Goal: Task Accomplishment & Management: Use online tool/utility

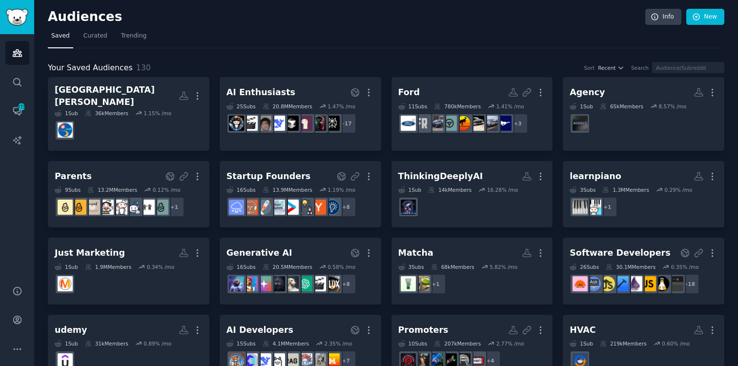
click at [372, 62] on div "Your Saved Audiences 130 Sort Recent Search" at bounding box center [386, 68] width 677 height 12
click at [712, 16] on link "New" at bounding box center [705, 17] width 38 height 17
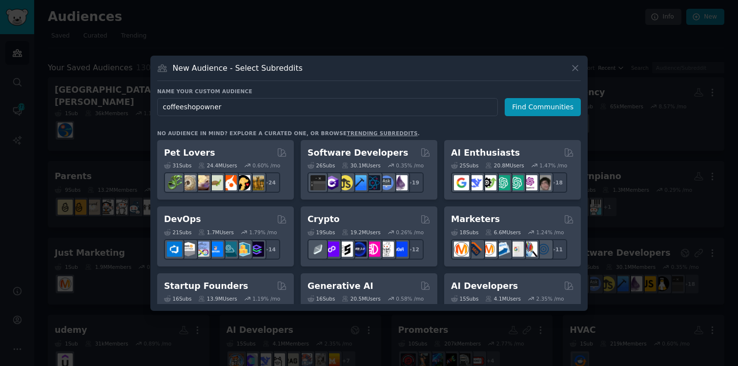
type input "coffeeshopowners"
click button "Find Communities" at bounding box center [543, 107] width 76 height 18
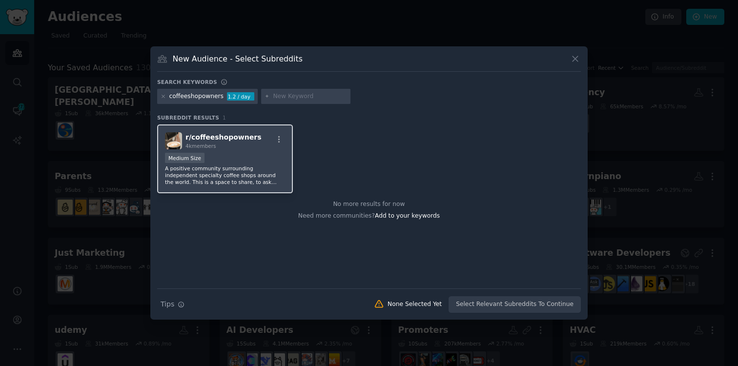
click at [253, 134] on div "r/ coffeeshopowners 4k members" at bounding box center [225, 140] width 120 height 17
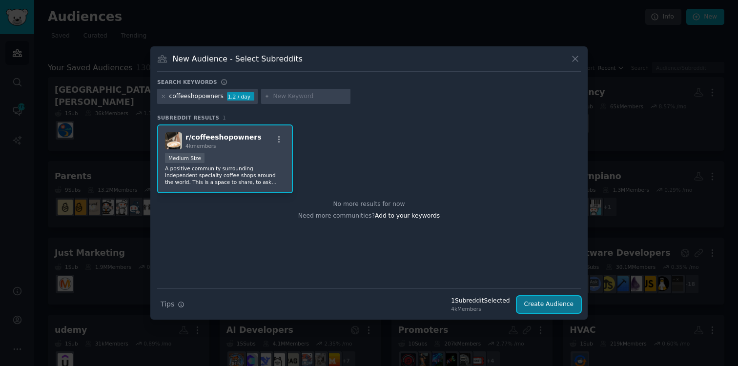
click at [565, 305] on button "Create Audience" at bounding box center [549, 304] width 64 height 17
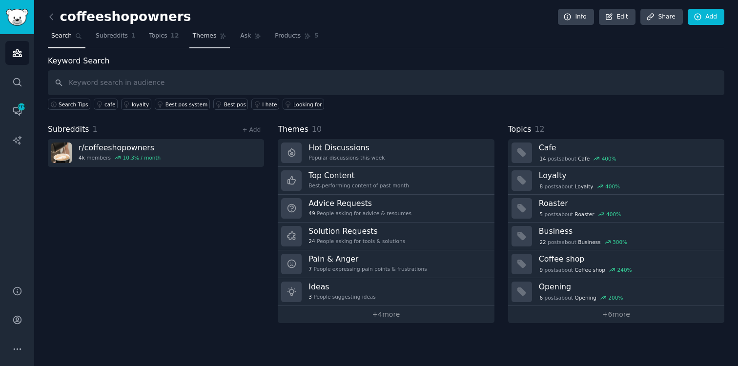
click at [199, 40] on span "Themes" at bounding box center [205, 36] width 24 height 9
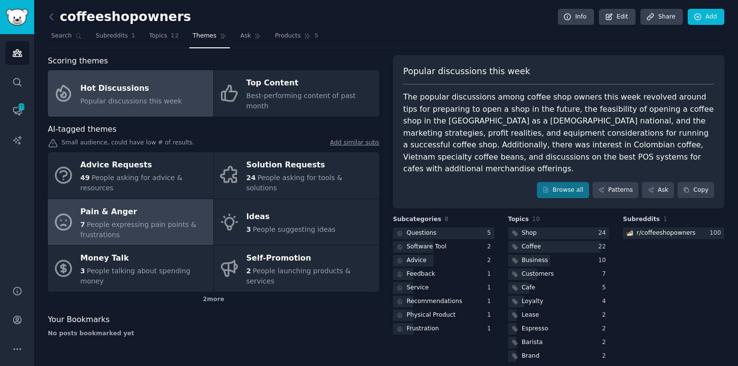
click at [173, 204] on div "Pain & Anger" at bounding box center [145, 212] width 128 height 16
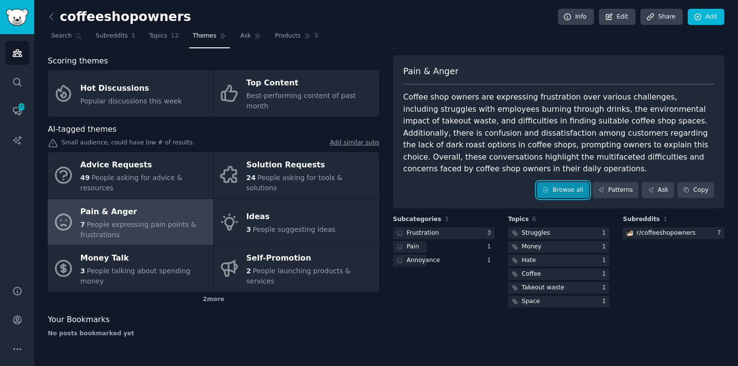
click at [573, 189] on link "Browse all" at bounding box center [563, 190] width 52 height 17
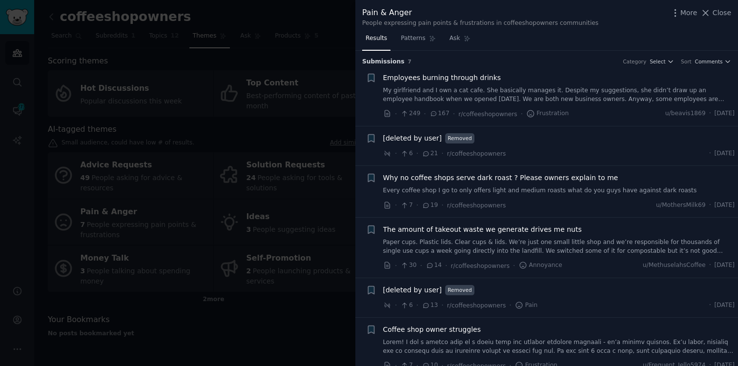
click at [272, 349] on div at bounding box center [369, 183] width 738 height 366
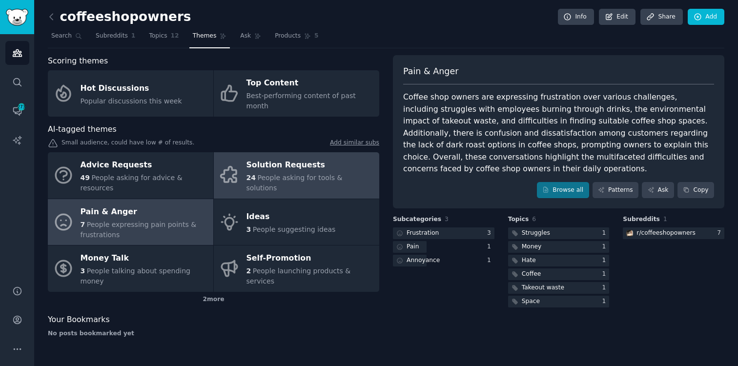
click at [255, 158] on div "Solution Requests" at bounding box center [311, 166] width 128 height 16
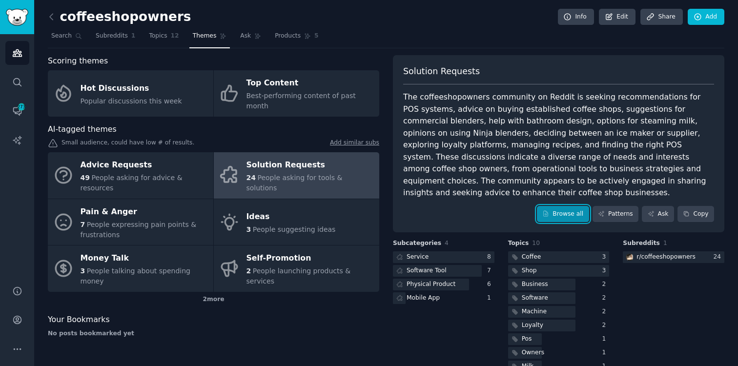
click at [562, 219] on link "Browse all" at bounding box center [563, 214] width 52 height 17
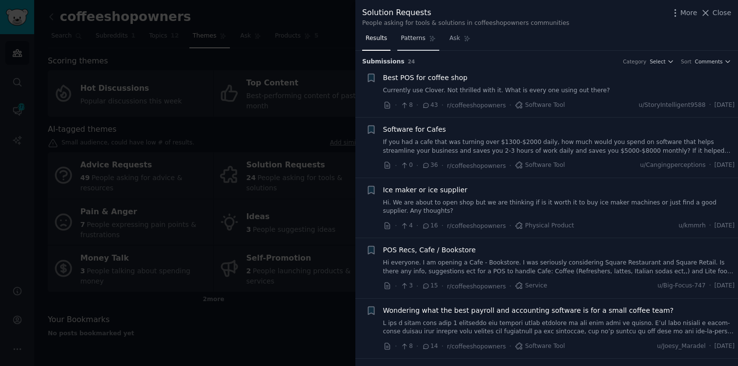
click at [407, 35] on span "Patterns" at bounding box center [413, 38] width 24 height 9
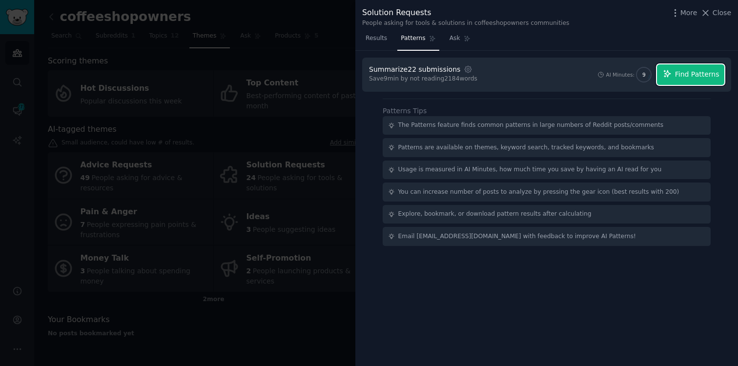
click at [718, 75] on span "Find Patterns" at bounding box center [697, 74] width 44 height 10
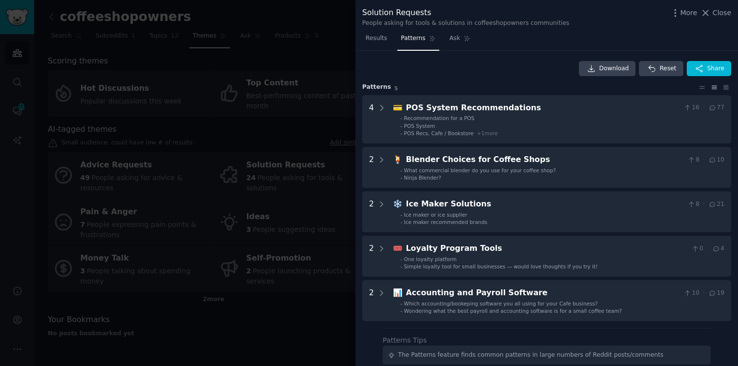
click at [312, 64] on div at bounding box center [369, 183] width 738 height 366
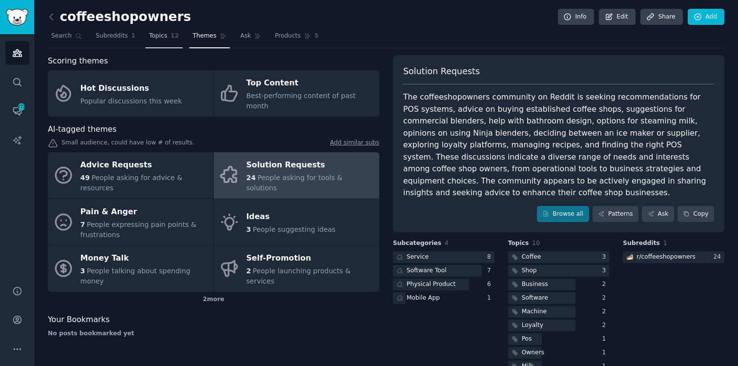
click at [152, 41] on link "Topics 12" at bounding box center [163, 38] width 37 height 20
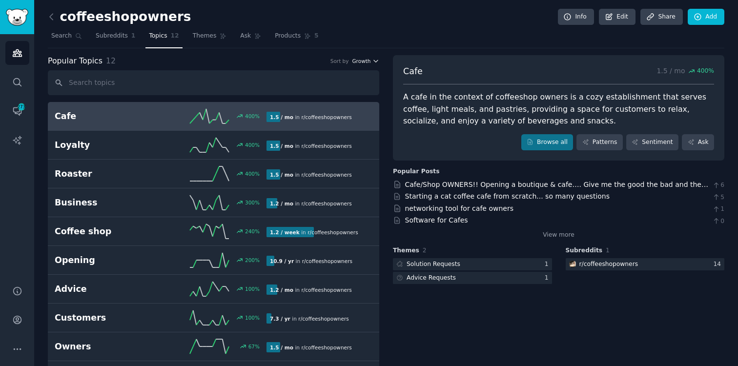
click at [365, 59] on span "Growth" at bounding box center [361, 61] width 19 height 7
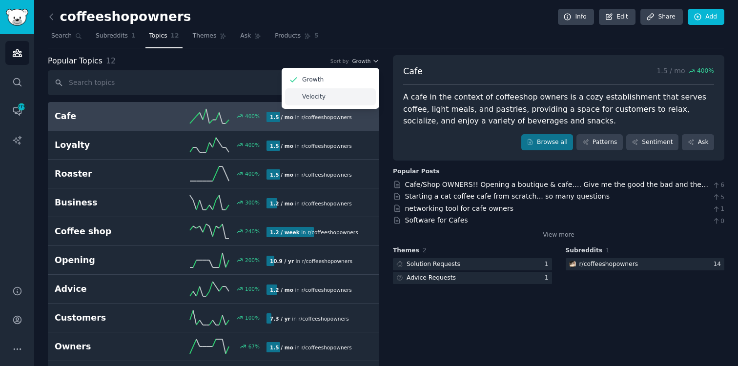
click at [344, 99] on div "Velocity" at bounding box center [330, 96] width 91 height 17
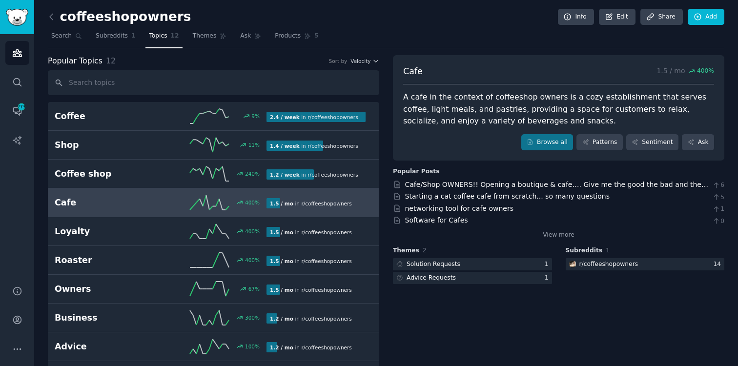
click at [386, 146] on div "Popular Topics 12 Sort by Velocity Coffee 9 % 2.4 / week in r/ coffeeshopowners…" at bounding box center [386, 251] width 677 height 393
click at [559, 145] on link "Browse all" at bounding box center [547, 142] width 52 height 17
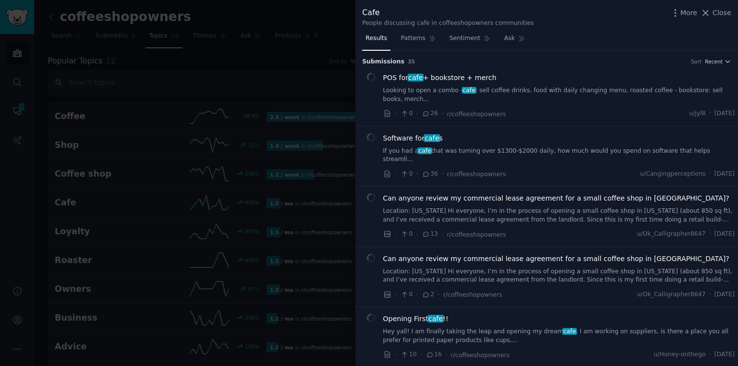
click at [256, 44] on div at bounding box center [369, 183] width 738 height 366
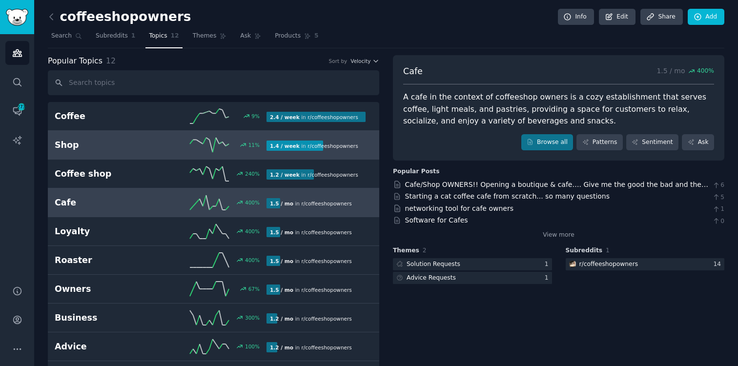
click at [140, 132] on link "Shop 11 % 1.4 / week in r/ coffeeshopowners" at bounding box center [214, 145] width 332 height 29
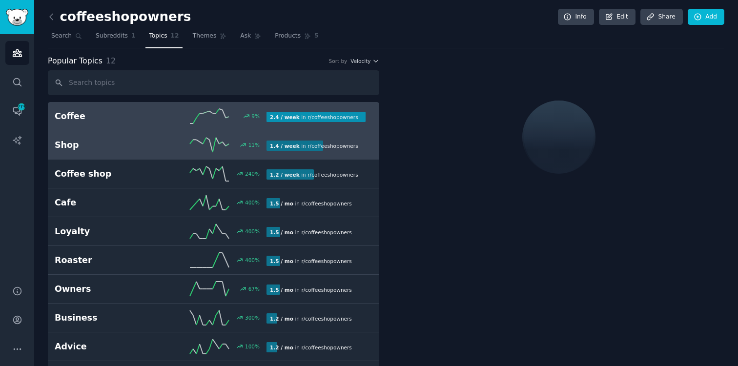
click at [152, 115] on h2 "Coffee" at bounding box center [108, 116] width 106 height 12
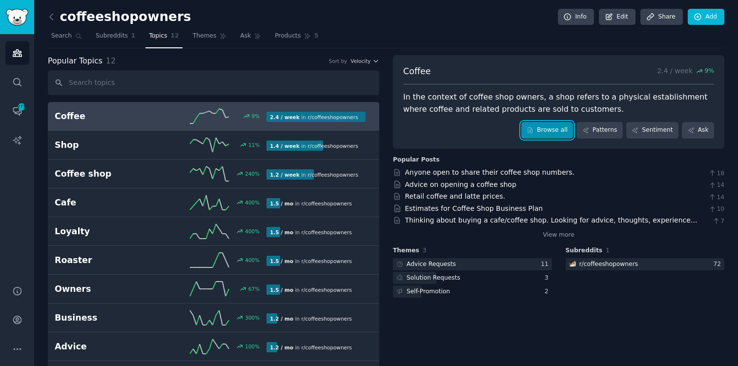
click at [546, 124] on link "Browse all" at bounding box center [547, 130] width 52 height 17
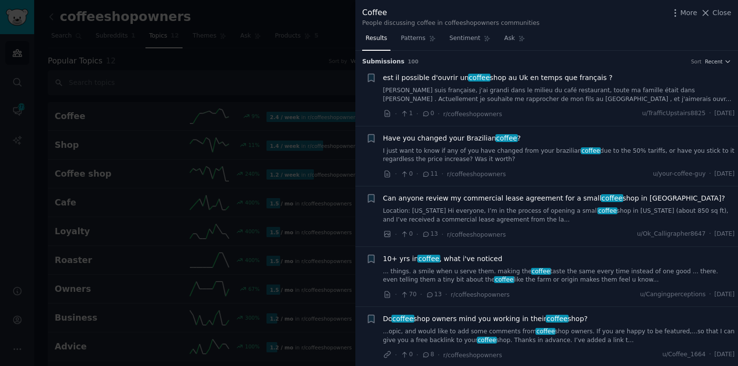
click at [339, 52] on div at bounding box center [369, 183] width 738 height 366
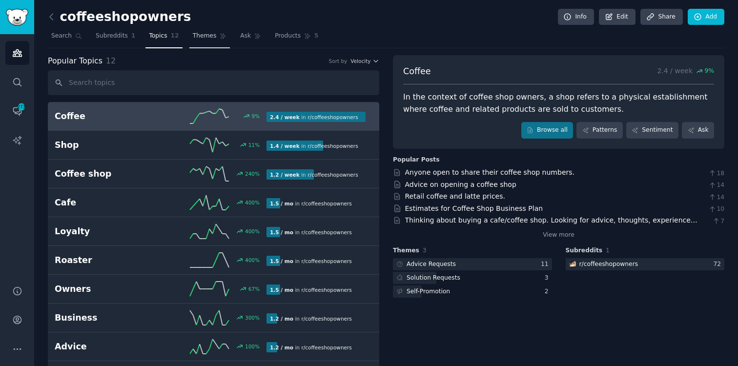
click at [215, 30] on link "Themes" at bounding box center [209, 38] width 41 height 20
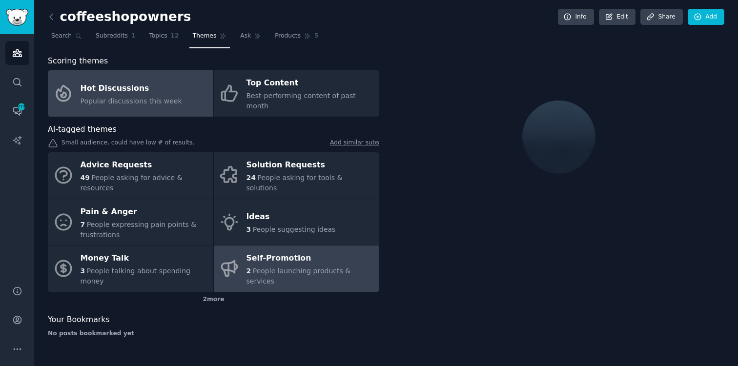
click at [338, 251] on div "Self-Promotion" at bounding box center [311, 259] width 128 height 16
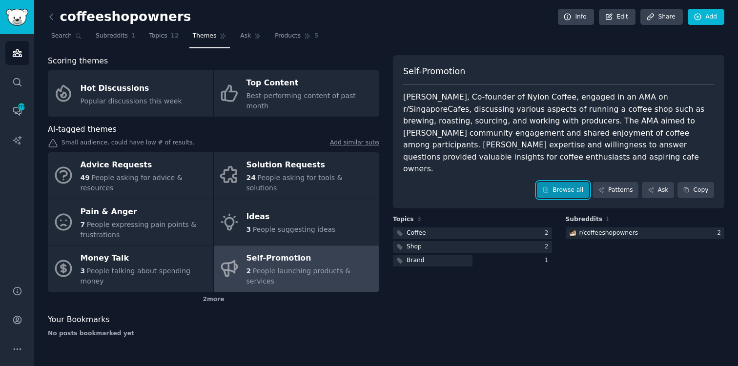
click at [569, 182] on link "Browse all" at bounding box center [563, 190] width 52 height 17
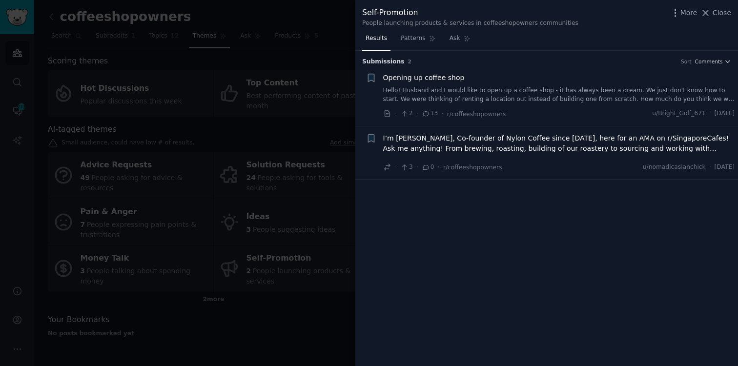
click at [273, 312] on div at bounding box center [369, 183] width 738 height 366
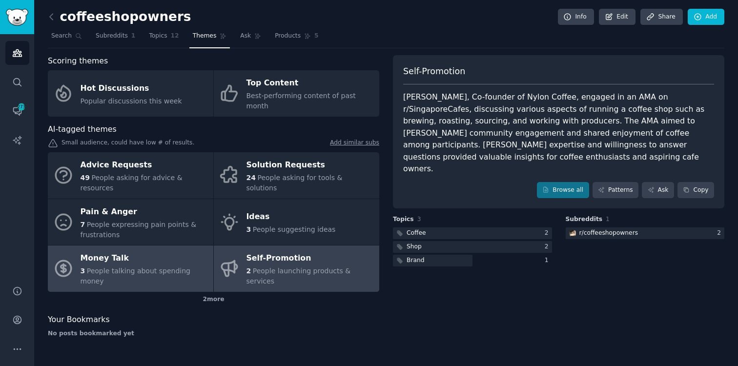
click at [102, 246] on link "Money Talk 3 People talking about spending money" at bounding box center [131, 269] width 166 height 46
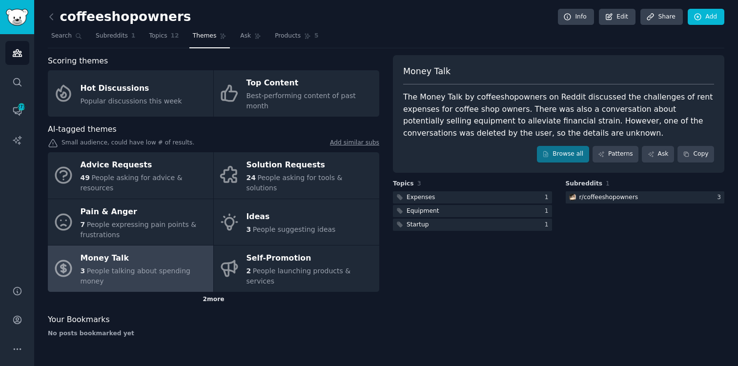
click at [218, 292] on div "2 more" at bounding box center [214, 300] width 332 height 16
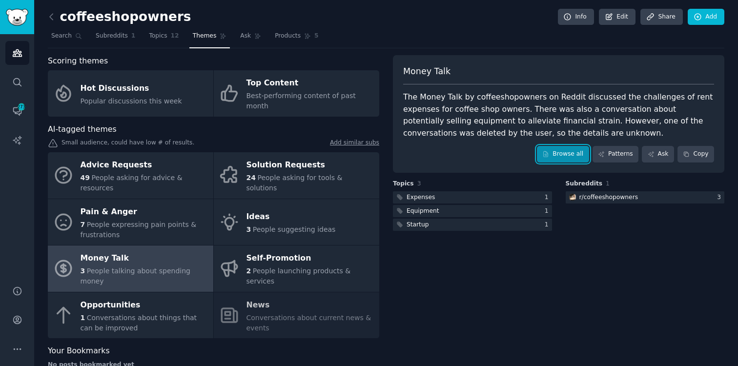
click at [567, 150] on link "Browse all" at bounding box center [563, 154] width 52 height 17
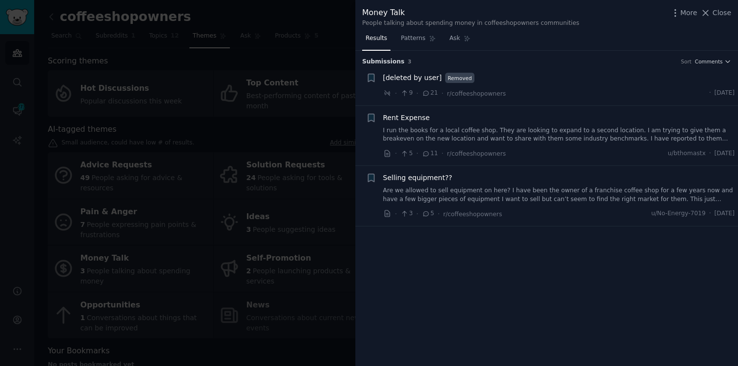
click at [407, 79] on span "[deleted by user]" at bounding box center [412, 78] width 59 height 10
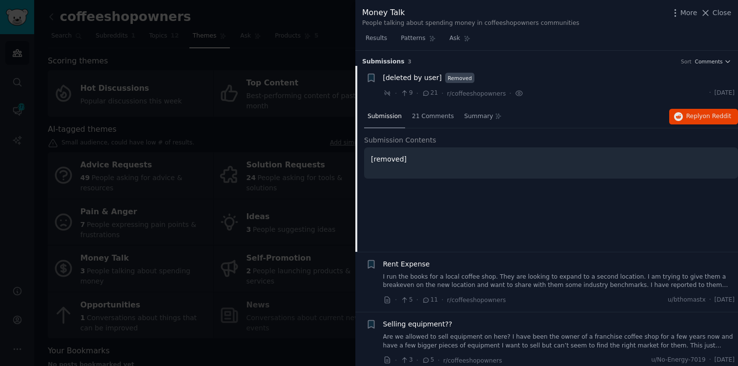
scroll to position [6, 0]
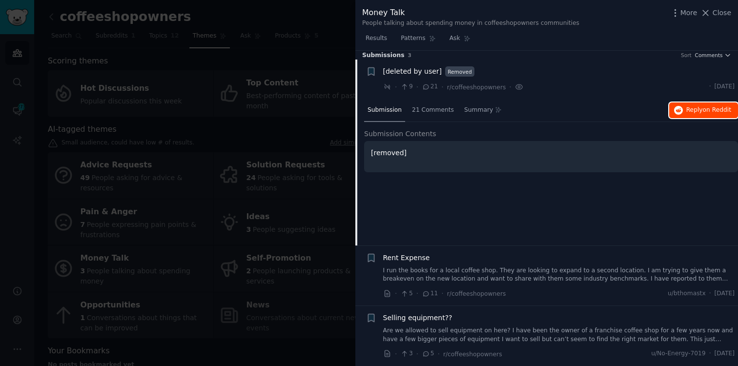
click at [719, 107] on span "on Reddit" at bounding box center [717, 109] width 28 height 7
click at [428, 104] on div "21 Comments" at bounding box center [433, 110] width 49 height 23
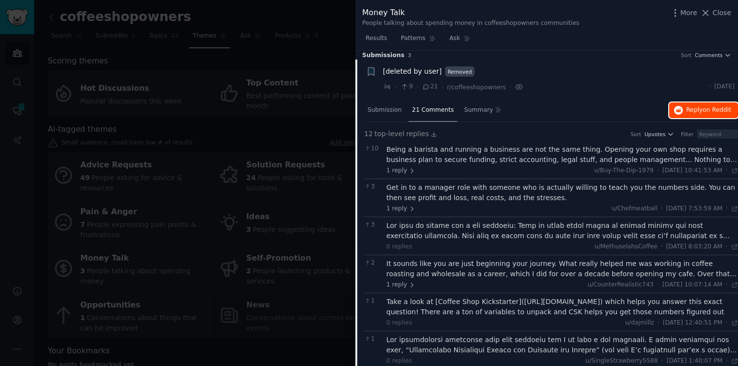
click at [692, 108] on span "Reply on Reddit" at bounding box center [708, 110] width 45 height 9
click at [255, 255] on div at bounding box center [369, 183] width 738 height 366
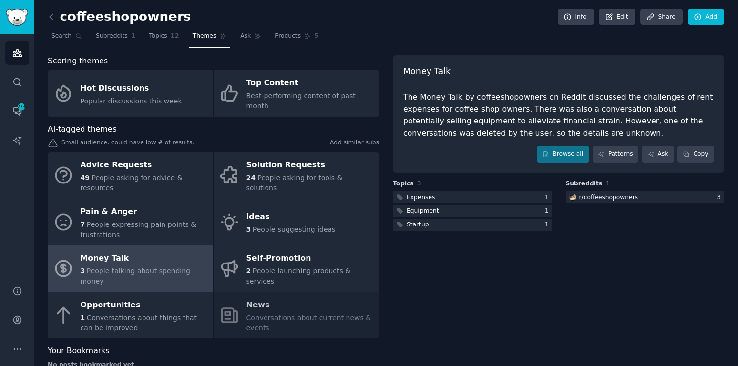
click at [494, 264] on div "Money Talk The Money Talk by coffeeshopowners on Reddit discussed the challenge…" at bounding box center [559, 215] width 332 height 321
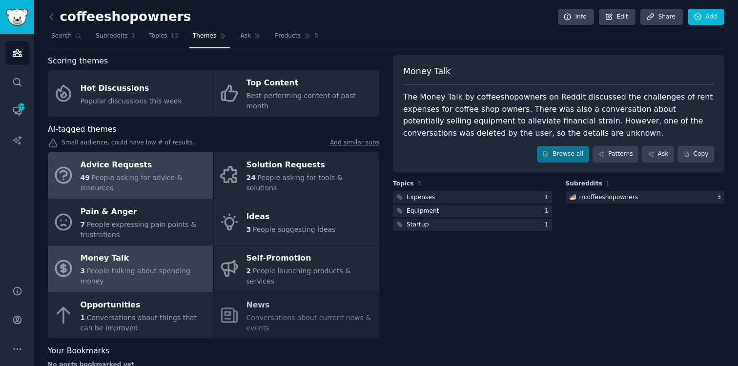
click at [153, 173] on div "49 People asking for advice & resources" at bounding box center [145, 183] width 128 height 21
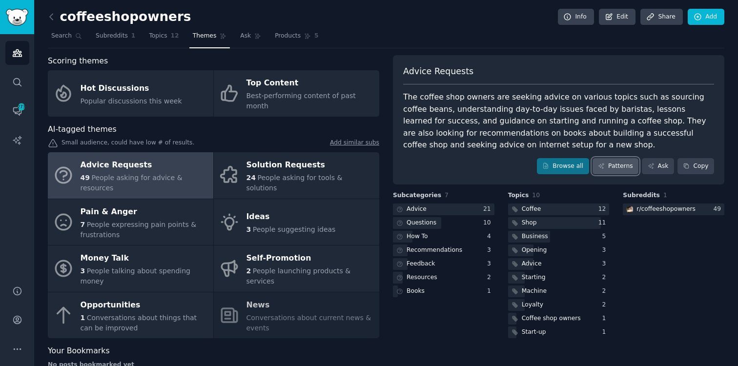
click at [624, 165] on link "Patterns" at bounding box center [616, 166] width 46 height 17
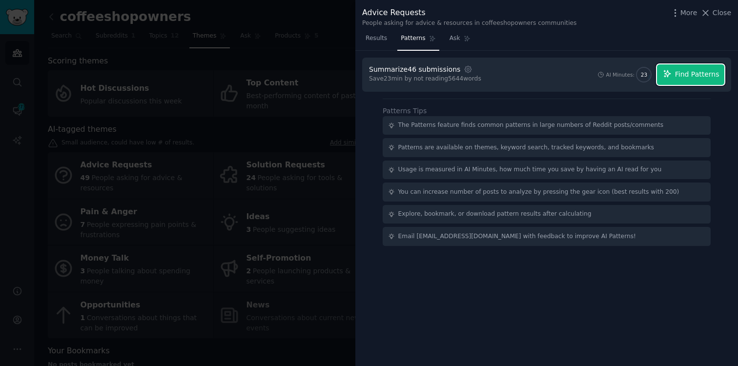
click at [676, 81] on button "Find Patterns" at bounding box center [690, 74] width 67 height 21
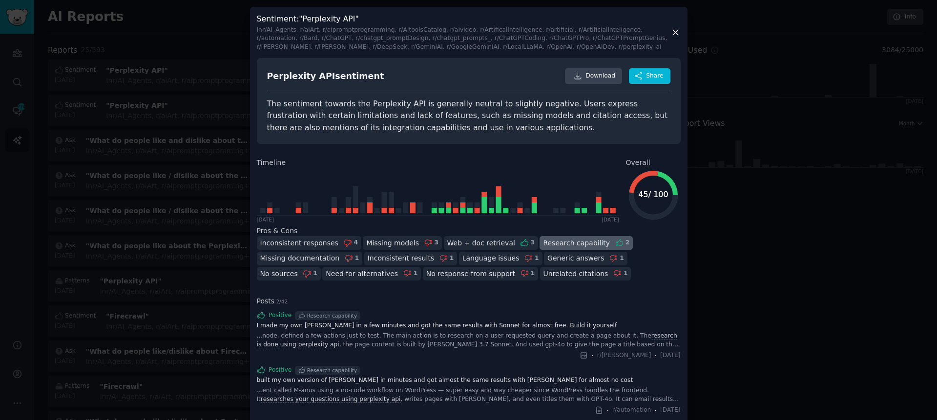
click at [205, 74] on div at bounding box center [468, 210] width 937 height 420
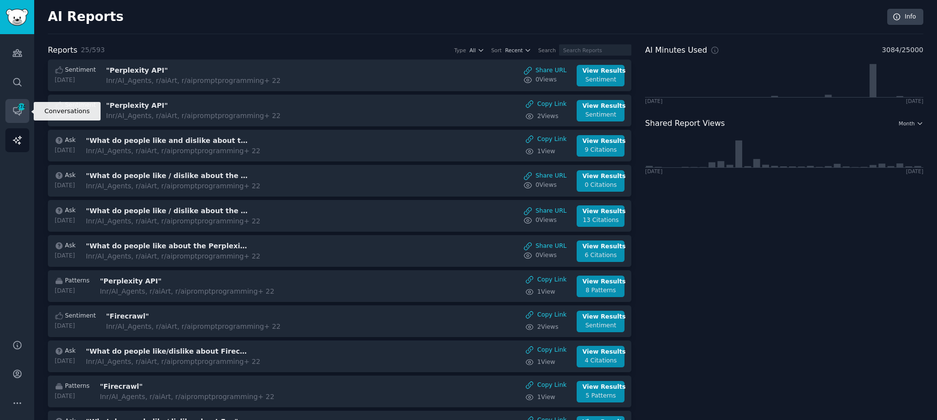
click at [9, 112] on link "Conversations 274" at bounding box center [17, 111] width 24 height 24
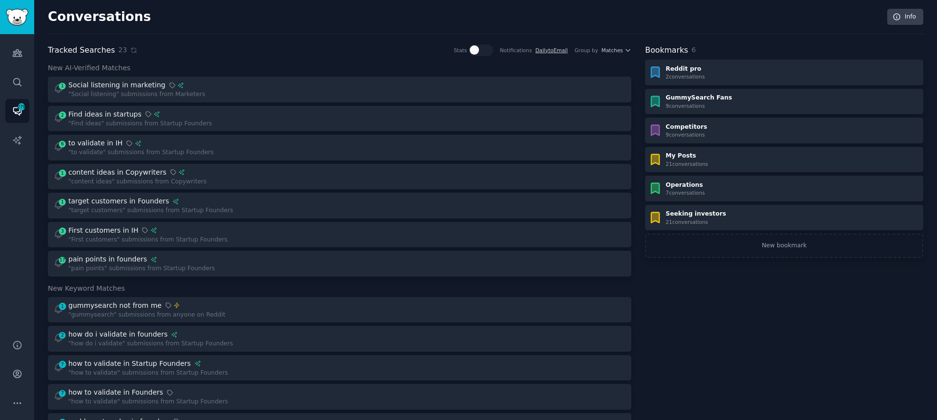
click at [267, 42] on div "Conversations Info Tracked Searches 23 Stats Notifications Daily to Email Group…" at bounding box center [485, 416] width 875 height 805
click at [228, 36] on div "Conversations Info Tracked Searches 23 Stats Notifications Daily to Email Group…" at bounding box center [485, 416] width 875 height 805
click at [12, 51] on icon "Sidebar" at bounding box center [17, 53] width 10 height 10
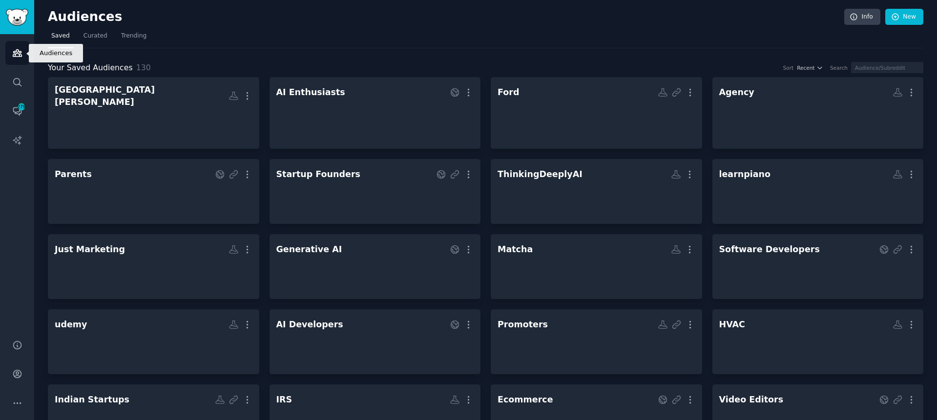
click at [12, 52] on icon "Sidebar" at bounding box center [17, 53] width 10 height 10
click at [14, 82] on icon "Sidebar" at bounding box center [17, 82] width 8 height 8
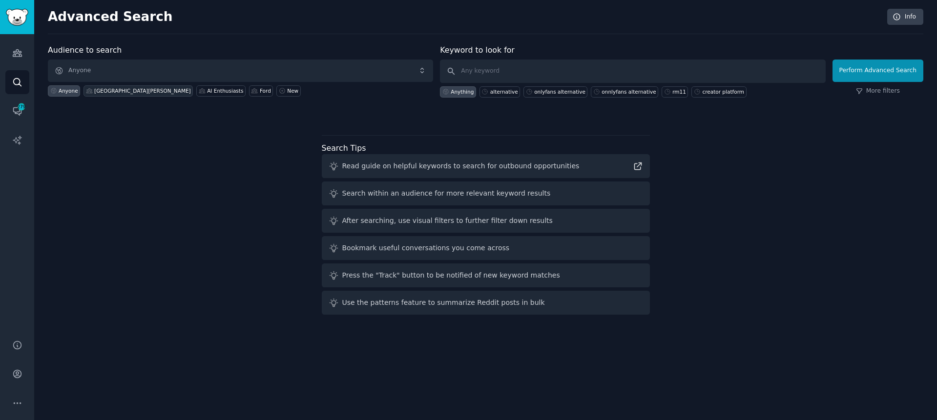
click at [94, 88] on div "[GEOGRAPHIC_DATA][PERSON_NAME]" at bounding box center [142, 90] width 97 height 7
click at [531, 77] on input "text" at bounding box center [632, 71] width 385 height 23
type input "Gelsons"
click button "Perform Advanced Search" at bounding box center [877, 71] width 91 height 22
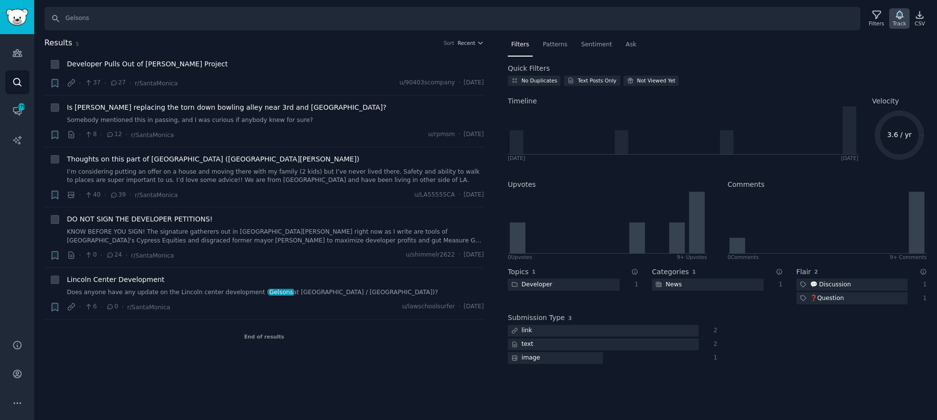
click at [895, 20] on icon "button" at bounding box center [899, 15] width 10 height 10
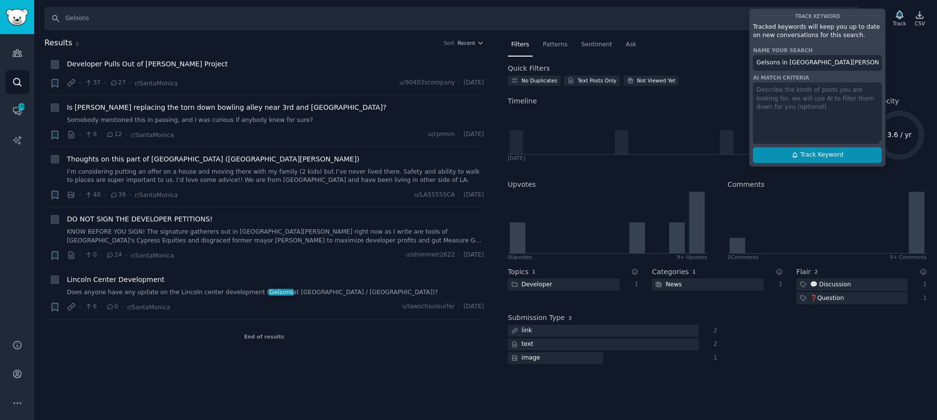
click at [821, 155] on span "Track Keyword" at bounding box center [821, 155] width 43 height 9
type input "Gelsons in [GEOGRAPHIC_DATA][PERSON_NAME]"
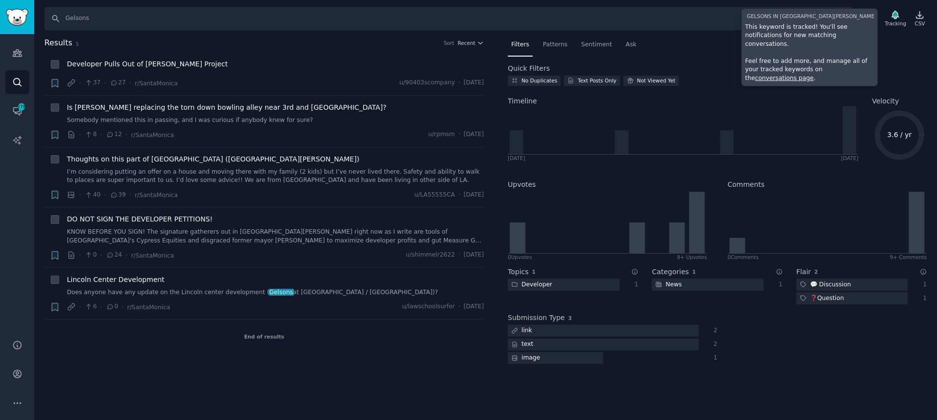
click at [813, 75] on link "conversations page" at bounding box center [784, 78] width 59 height 7
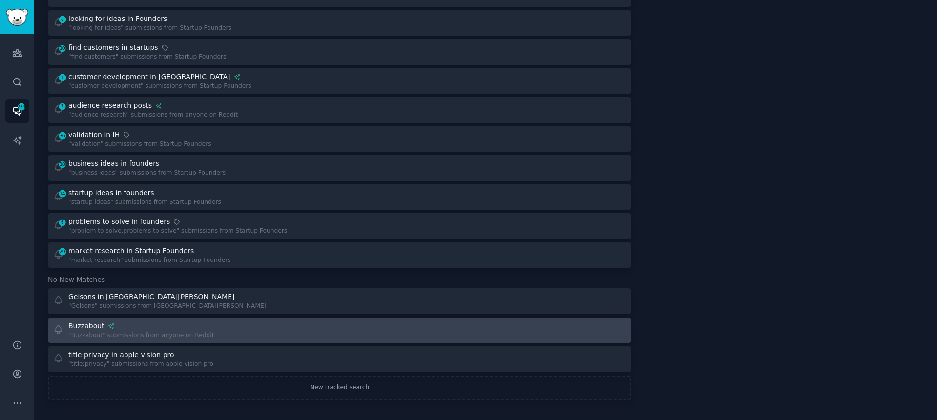
scroll to position [439, 0]
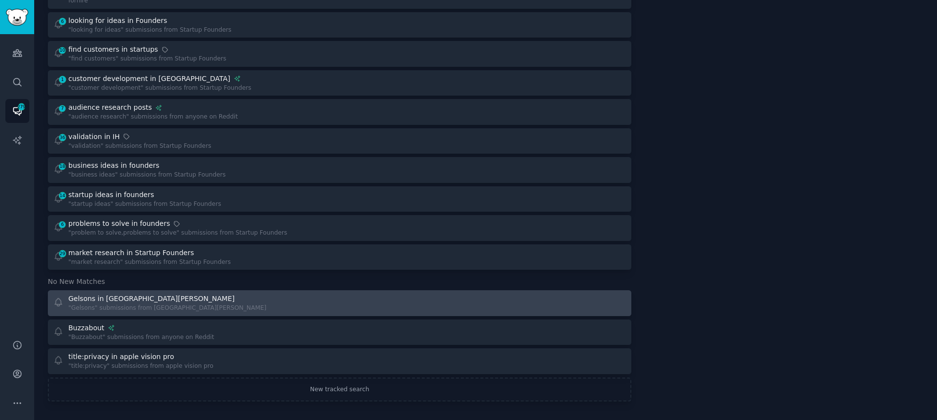
click at [307, 300] on div "Gelsons in [GEOGRAPHIC_DATA][PERSON_NAME] "Gelsons" submissions from [GEOGRAPHI…" at bounding box center [193, 303] width 280 height 19
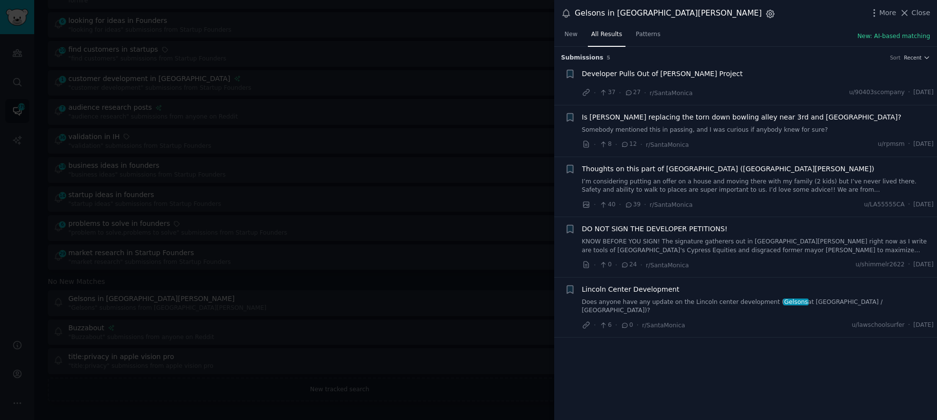
click at [769, 13] on icon "button" at bounding box center [770, 13] width 2 height 2
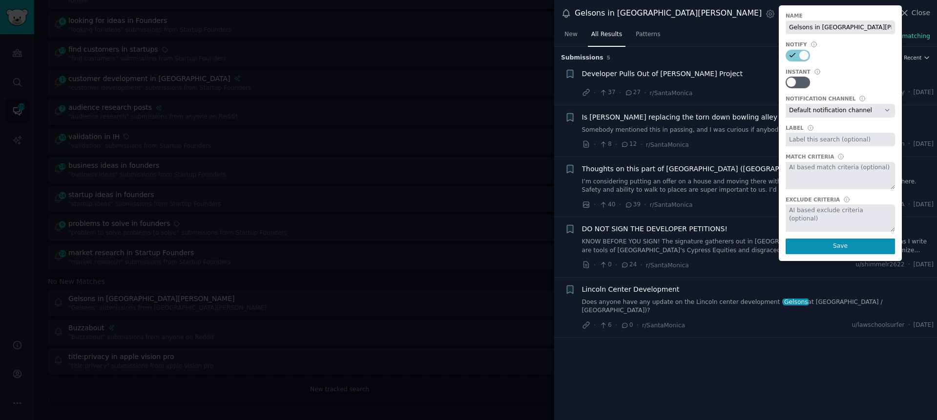
click at [824, 30] on div "New All Results Patterns New: AI-based matching" at bounding box center [745, 37] width 383 height 20
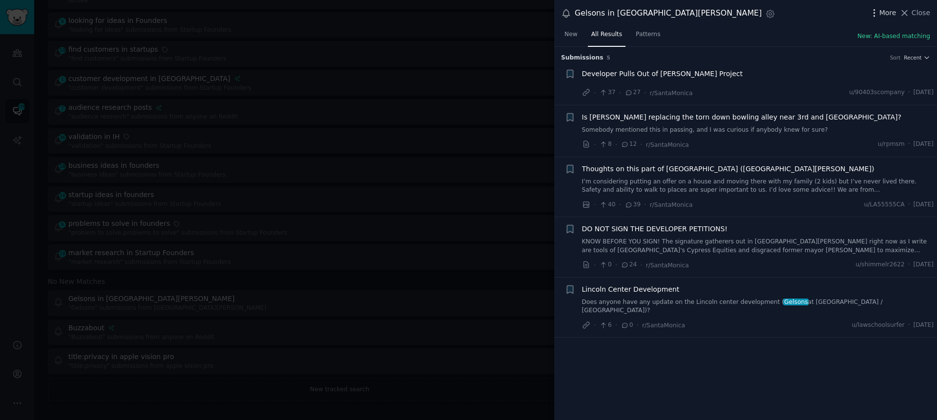
click at [879, 13] on icon "button" at bounding box center [874, 13] width 10 height 10
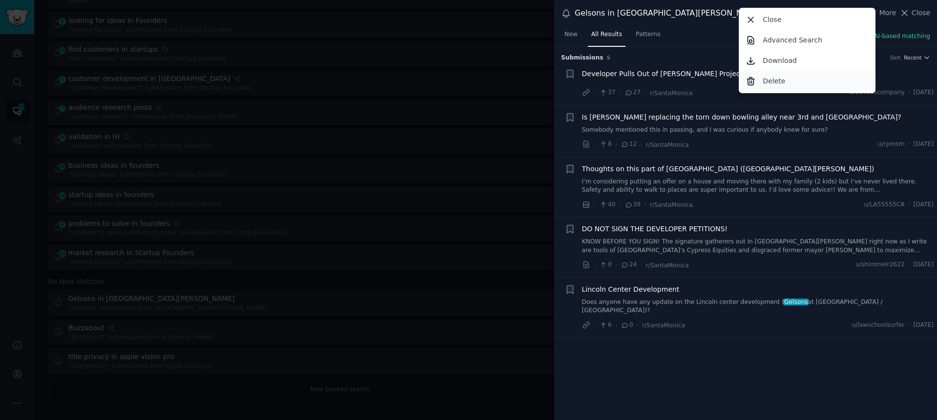
click at [820, 83] on div "Delete" at bounding box center [807, 81] width 133 height 21
